Goal: Task Accomplishment & Management: Complete application form

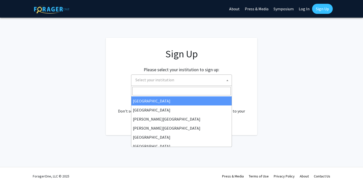
click at [166, 77] on span "Select your institution" at bounding box center [182, 80] width 98 height 10
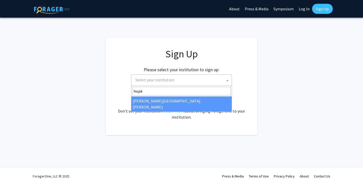
type input "hopk"
select select "1"
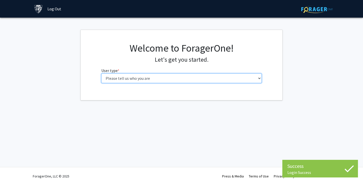
click at [143, 81] on select "Please tell us who you are Undergraduate Student Master's Student Doctoral Cand…" at bounding box center [181, 79] width 160 height 10
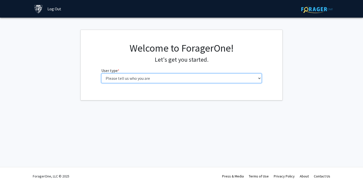
select select "2: masters"
click at [101, 74] on select "Please tell us who you are Undergraduate Student Master's Student Doctoral Cand…" at bounding box center [181, 79] width 160 height 10
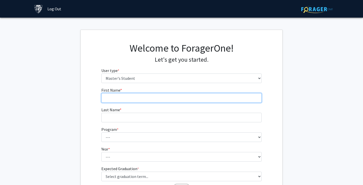
click at [140, 98] on input "First Name * required" at bounding box center [181, 98] width 160 height 10
type input "[PERSON_NAME]"
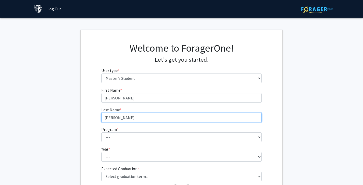
type input "[PERSON_NAME]"
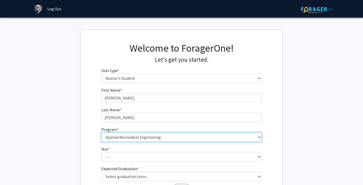
click at [151, 140] on select "--- Anatomy Education Applied and Computational Mathematics Applied Biomedical …" at bounding box center [181, 138] width 160 height 10
select select "103: 100"
click at [101, 133] on select "--- Anatomy Education Applied and Computational Mathematics Applied Biomedical …" at bounding box center [181, 138] width 160 height 10
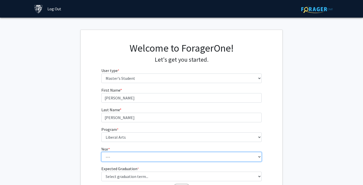
click at [116, 157] on select "--- First Year Second Year" at bounding box center [181, 157] width 160 height 10
select select "1: first_year"
click at [101, 152] on select "--- First Year Second Year" at bounding box center [181, 157] width 160 height 10
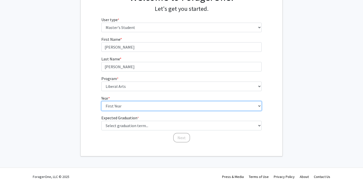
scroll to position [51, 0]
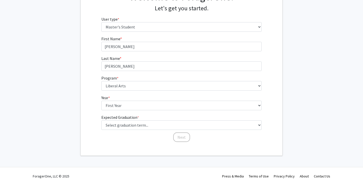
click at [121, 119] on label "Expected Graduation * required" at bounding box center [120, 117] width 38 height 6
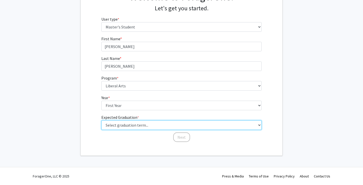
click at [121, 120] on select "Select graduation term... Spring 2025 Summer 2025 Fall 2025 Winter 2025 Spring …" at bounding box center [181, 125] width 160 height 10
click at [121, 125] on select "Select graduation term... Spring 2025 Summer 2025 Fall 2025 Winter 2025 Spring …" at bounding box center [181, 125] width 160 height 10
click at [142, 126] on select "Select graduation term... Spring 2025 Summer 2025 Fall 2025 Winter 2025 Spring …" at bounding box center [181, 125] width 160 height 10
click at [101, 120] on select "Select graduation term... Spring 2025 Summer 2025 Fall 2025 Winter 2025 Spring …" at bounding box center [181, 125] width 160 height 10
click at [128, 126] on select "Select graduation term... Spring 2025 Summer 2025 Fall 2025 Winter 2025 Spring …" at bounding box center [181, 125] width 160 height 10
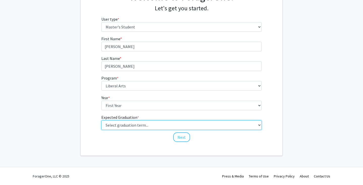
click at [101, 120] on select "Select graduation term... Spring 2025 Summer 2025 Fall 2025 Winter 2025 Spring …" at bounding box center [181, 125] width 160 height 10
click at [152, 122] on select "Select graduation term... Spring 2025 Summer 2025 Fall 2025 Winter 2025 Spring …" at bounding box center [181, 125] width 160 height 10
select select "13: spring_2028"
click at [101, 120] on select "Select graduation term... Spring 2025 Summer 2025 Fall 2025 Winter 2025 Spring …" at bounding box center [181, 125] width 160 height 10
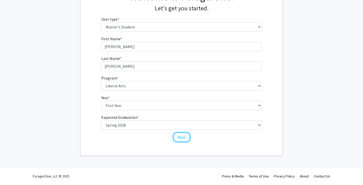
click at [182, 138] on button "Next" at bounding box center [181, 138] width 17 height 10
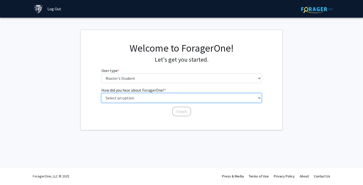
click at [135, 99] on select "Select an option Peer/student recommendation Faculty/staff recommendation Unive…" at bounding box center [181, 98] width 160 height 10
select select "3: university_website"
click at [101, 93] on select "Select an option Peer/student recommendation Faculty/staff recommendation Unive…" at bounding box center [181, 98] width 160 height 10
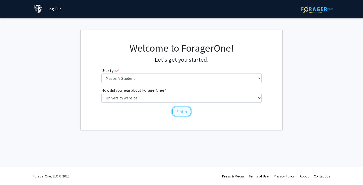
click at [185, 111] on button "Finish" at bounding box center [181, 112] width 19 height 10
